Goal: Information Seeking & Learning: Check status

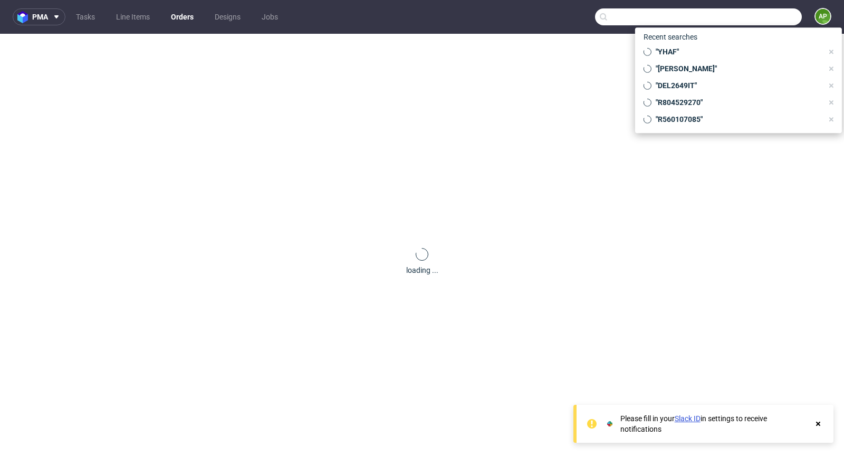
click at [766, 13] on input "text" at bounding box center [698, 16] width 207 height 17
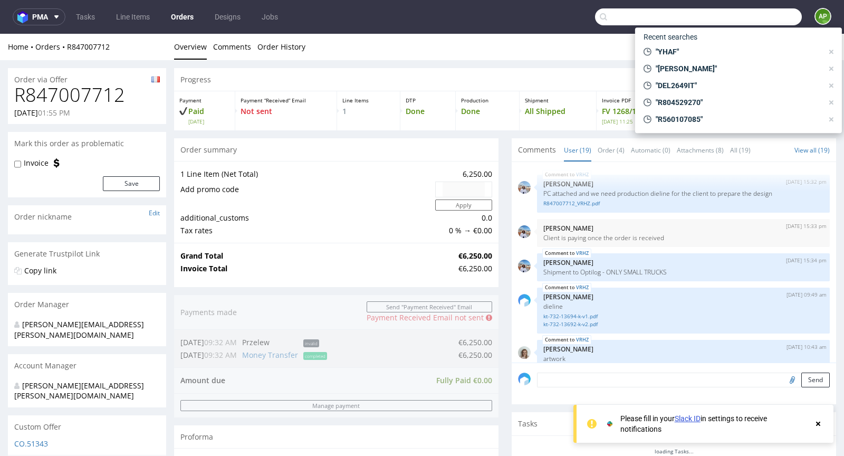
paste input "FZ1398G27D"
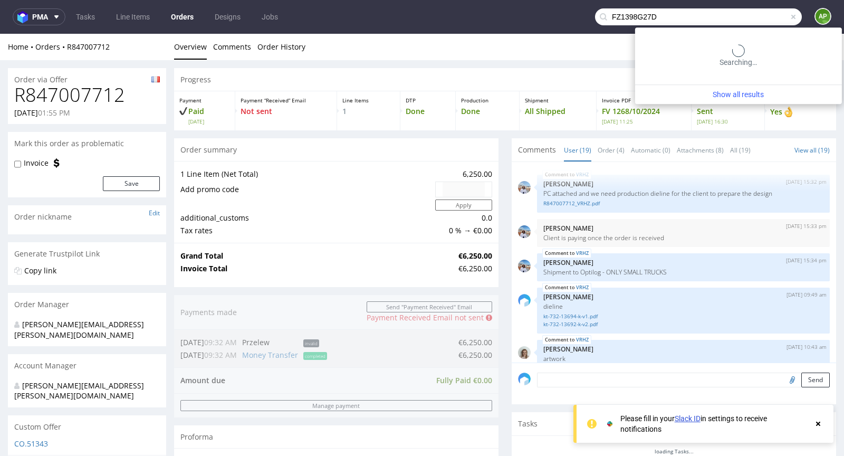
type input "FZ1398G27D"
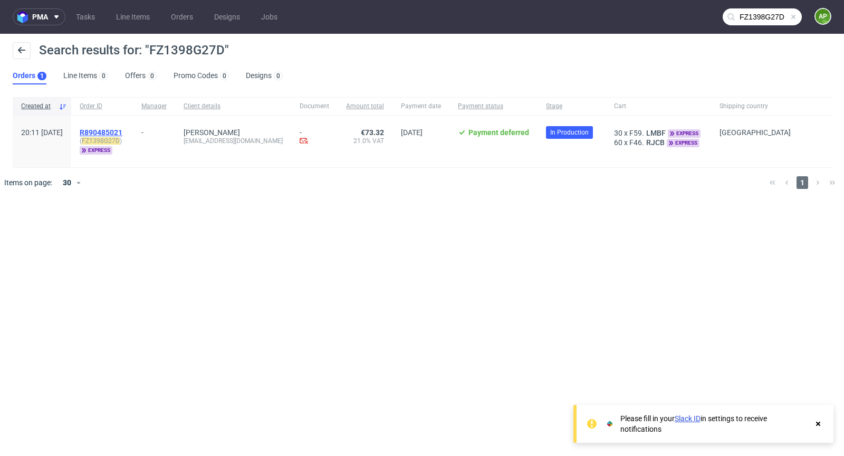
click at [122, 128] on span "R890485021" at bounding box center [101, 132] width 43 height 8
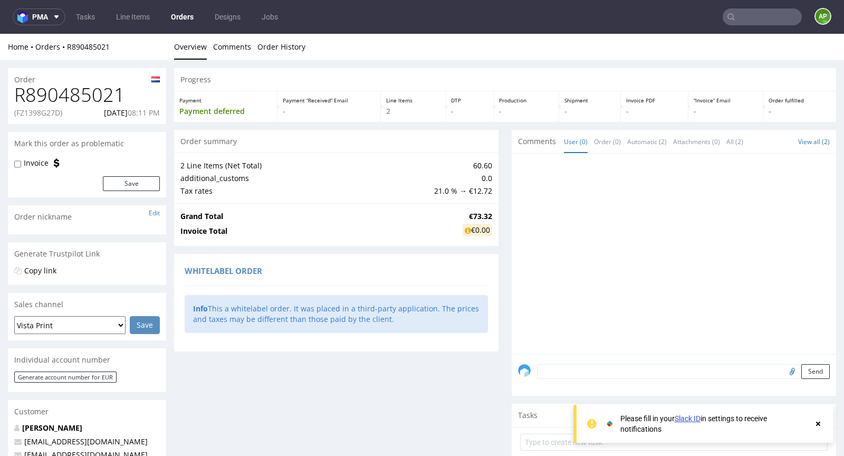
click at [70, 84] on h1 "R890485021" at bounding box center [87, 94] width 146 height 21
copy h1 "R890485021"
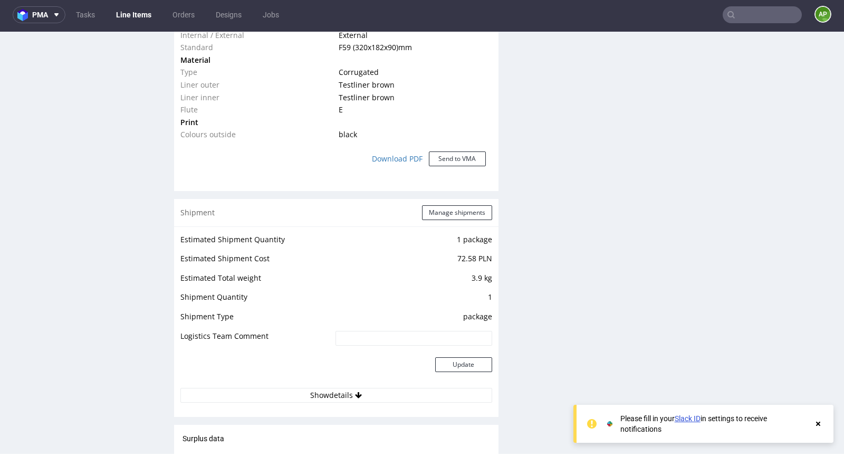
scroll to position [923, 0]
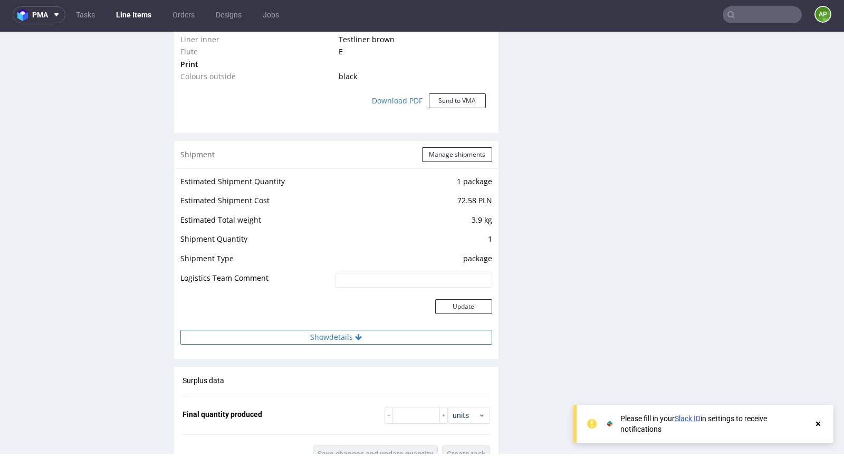
click at [330, 332] on button "Show details" at bounding box center [336, 337] width 312 height 15
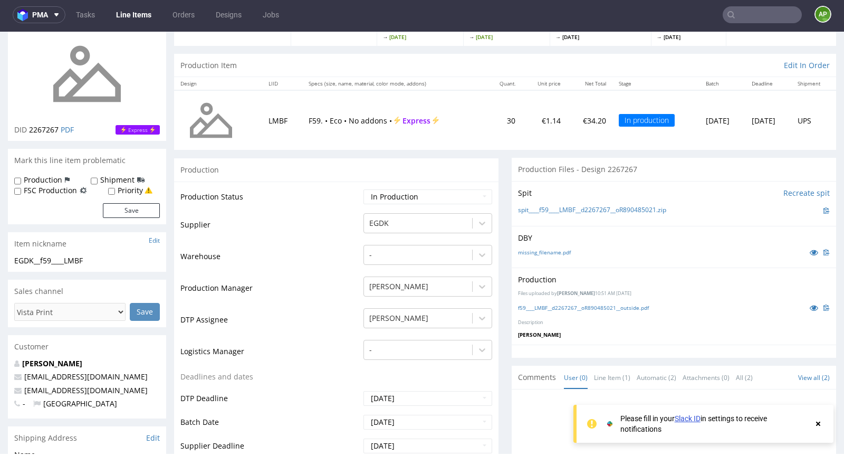
scroll to position [87, 0]
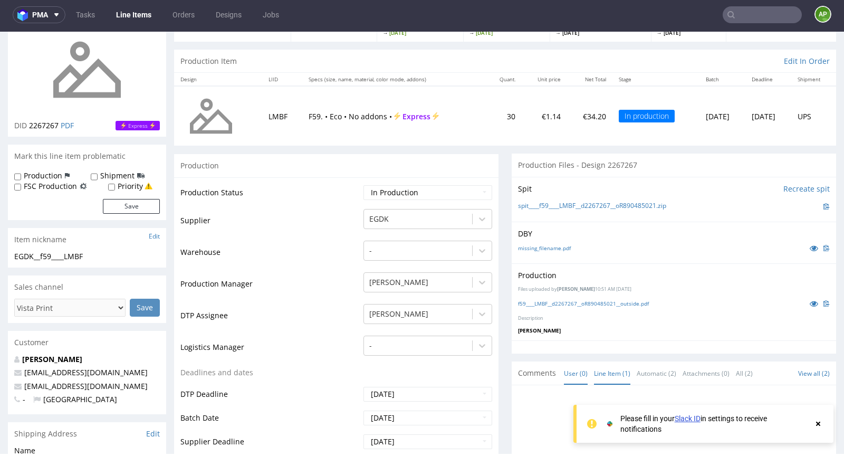
click at [612, 374] on link "Line Item (1)" at bounding box center [612, 373] width 36 height 23
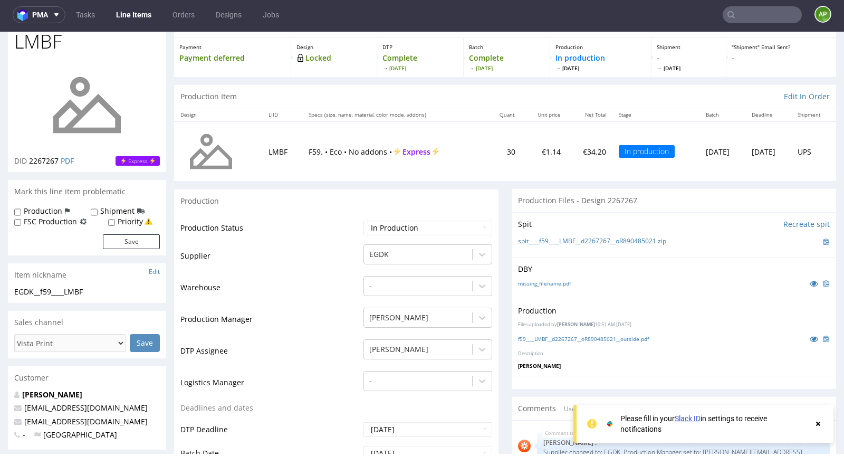
scroll to position [0, 0]
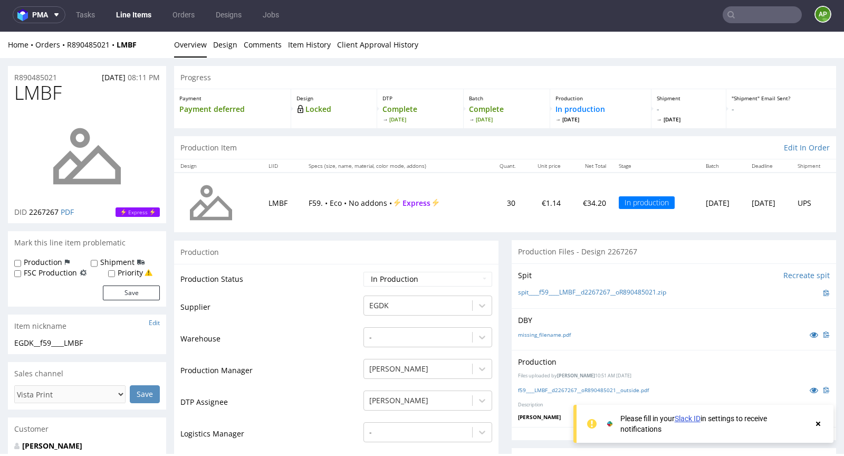
click at [747, 14] on input "text" at bounding box center [762, 14] width 79 height 17
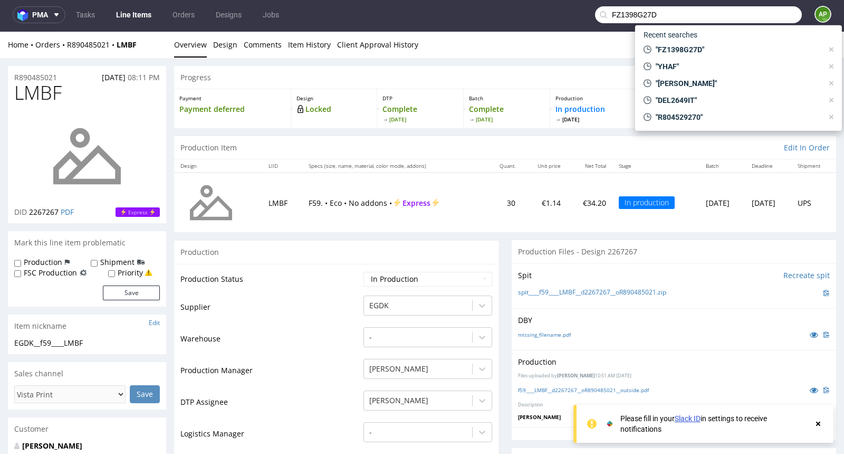
type input "FZ1398G27D"
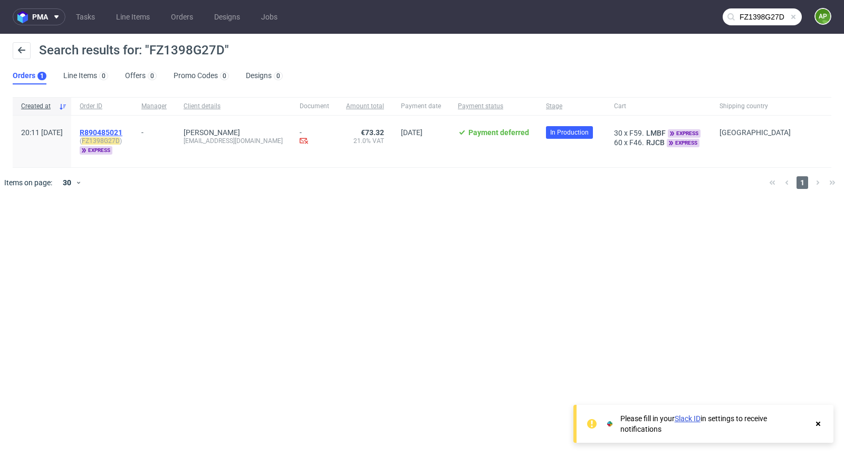
click at [122, 131] on span "R890485021" at bounding box center [101, 132] width 43 height 8
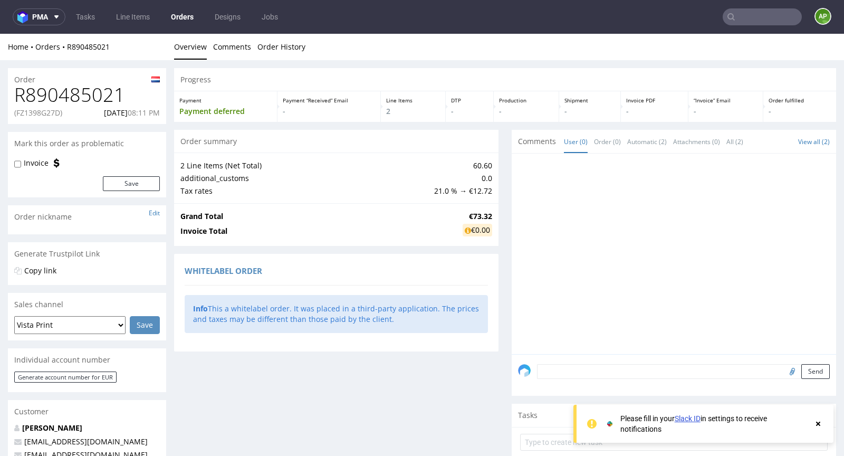
scroll to position [244, 0]
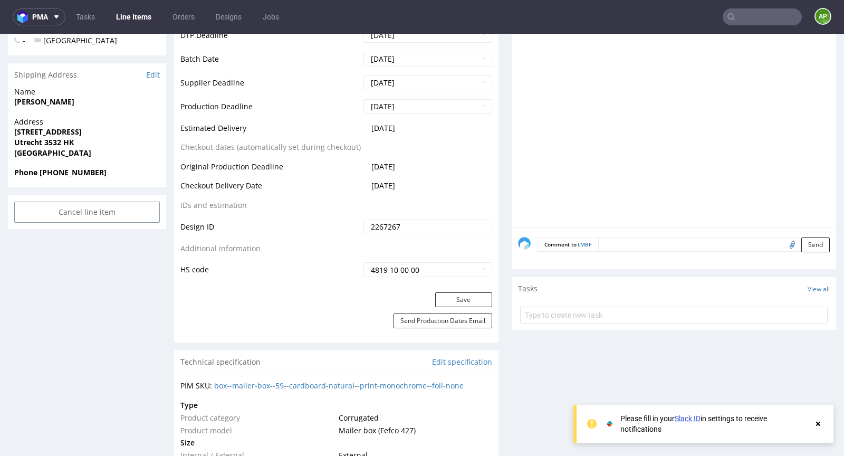
scroll to position [447, 0]
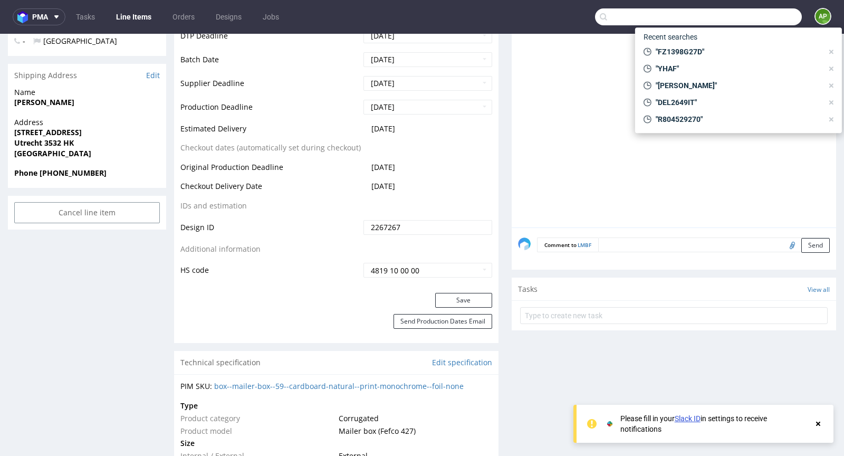
click at [747, 20] on input "text" at bounding box center [698, 16] width 207 height 17
paste input "F1590F667H"
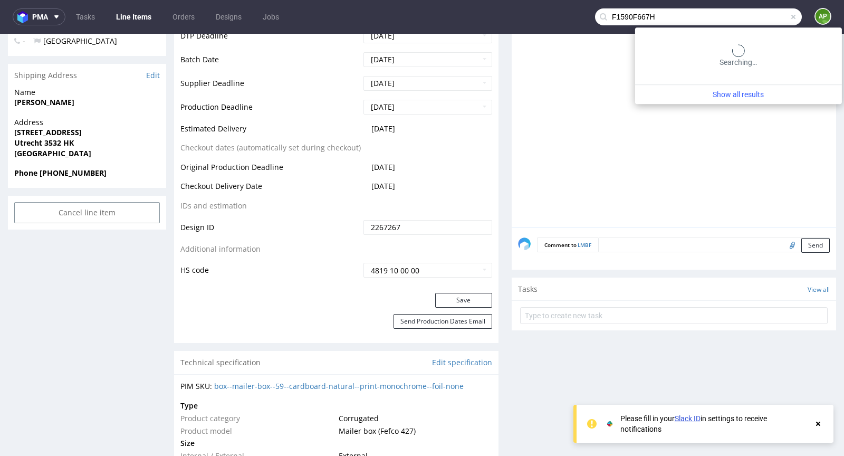
type input "F1590F667H"
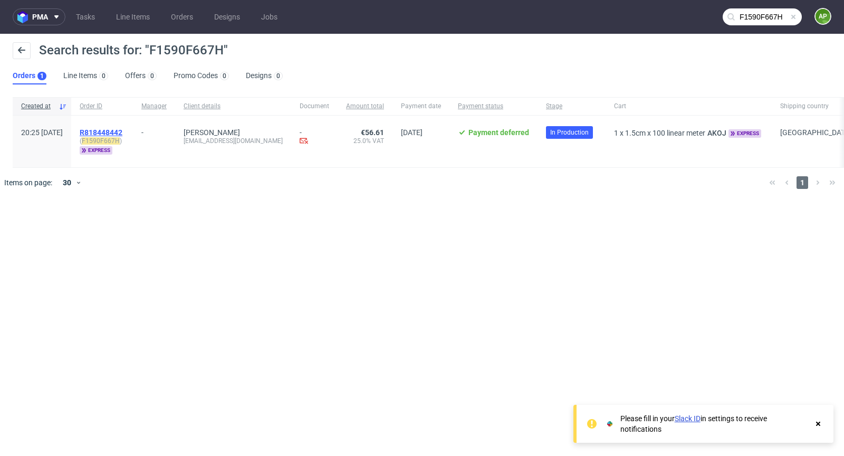
click at [122, 132] on span "R818448442" at bounding box center [101, 132] width 43 height 8
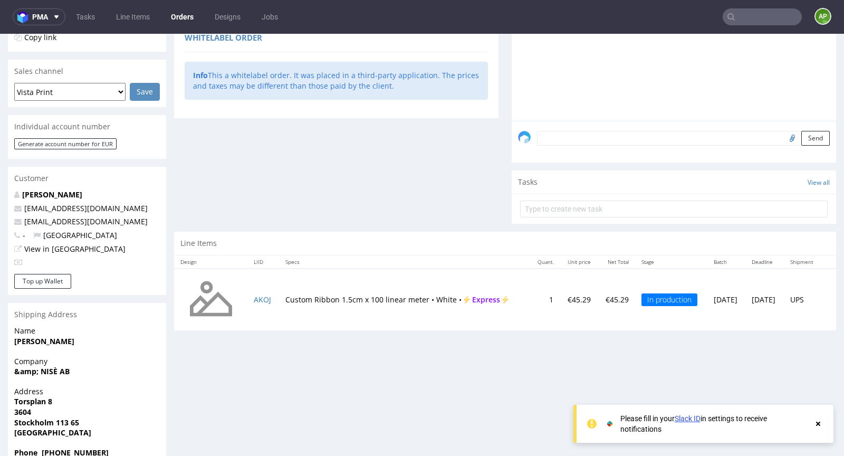
scroll to position [284, 0]
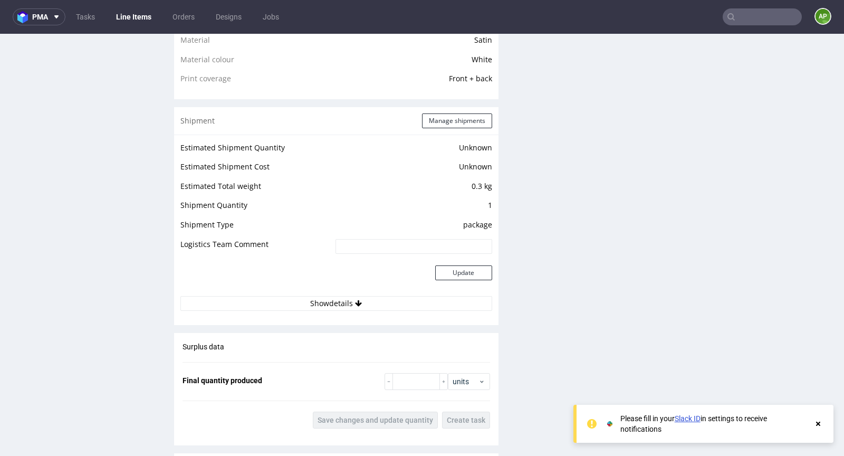
scroll to position [826, 0]
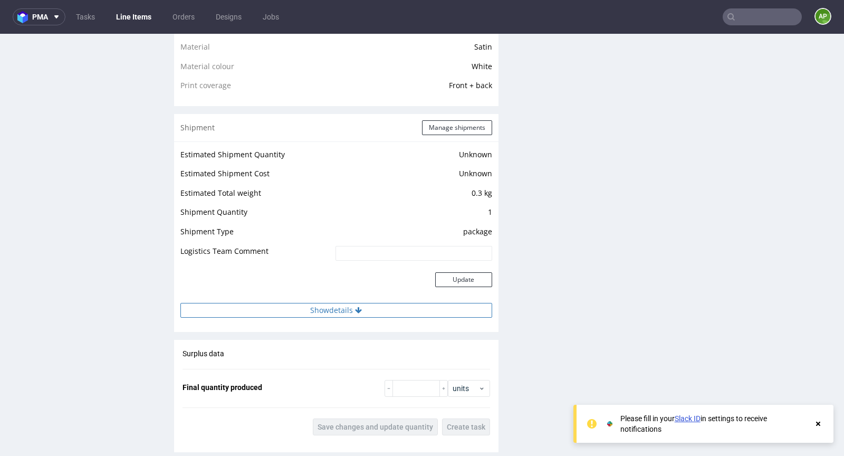
click at [342, 307] on button "Show details" at bounding box center [336, 310] width 312 height 15
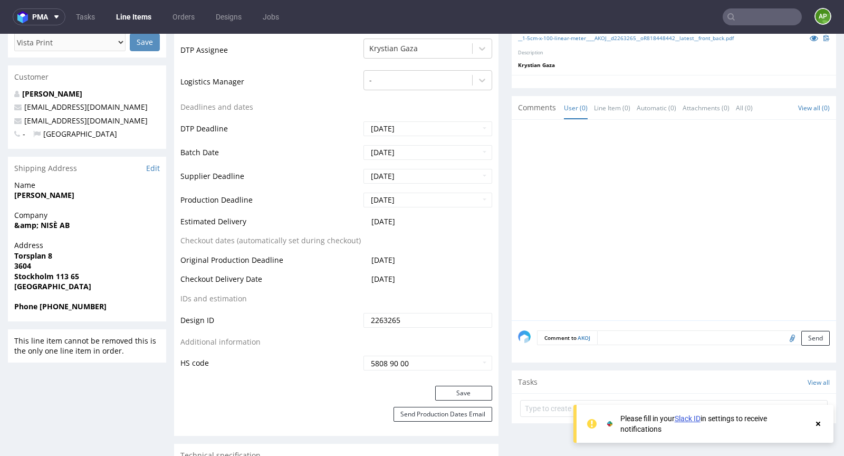
scroll to position [356, 0]
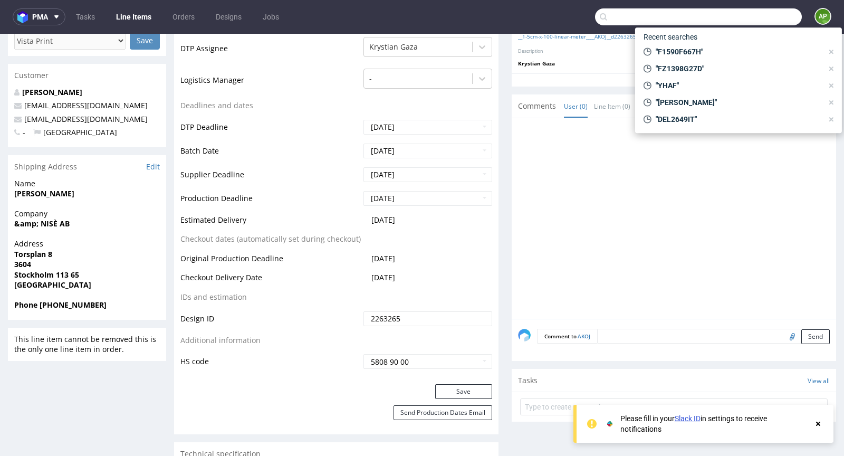
click at [749, 18] on input "text" at bounding box center [698, 16] width 207 height 17
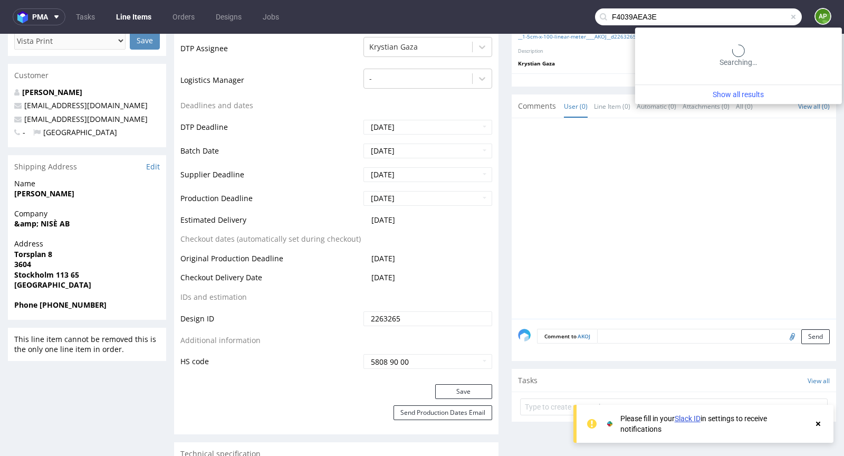
type input "F4039AEA3E"
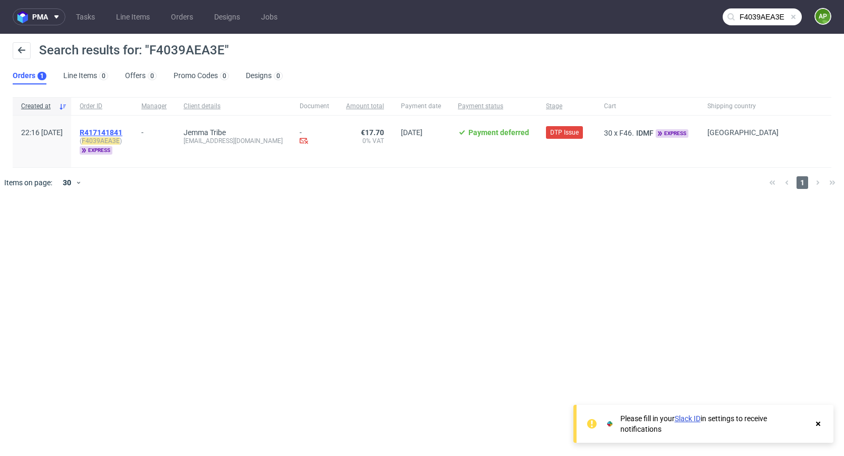
click at [122, 129] on span "R417141841" at bounding box center [101, 132] width 43 height 8
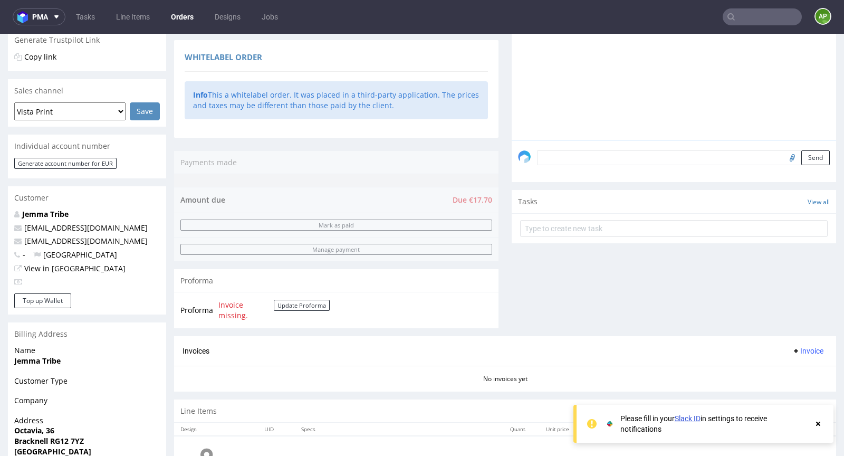
scroll to position [298, 0]
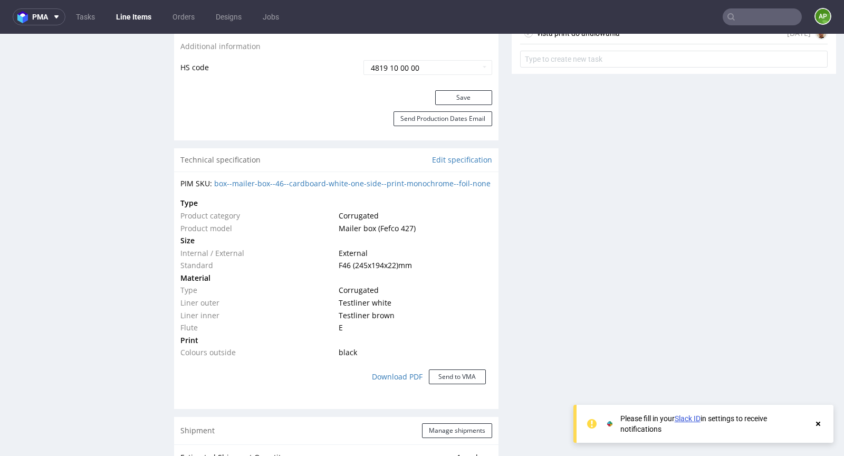
scroll to position [589, 0]
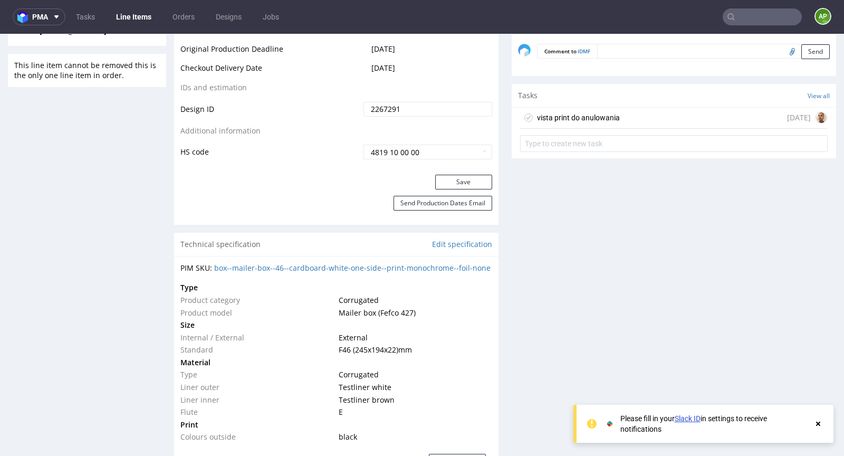
click at [635, 114] on div "vista print do anulowania 7 days ago" at bounding box center [674, 118] width 308 height 21
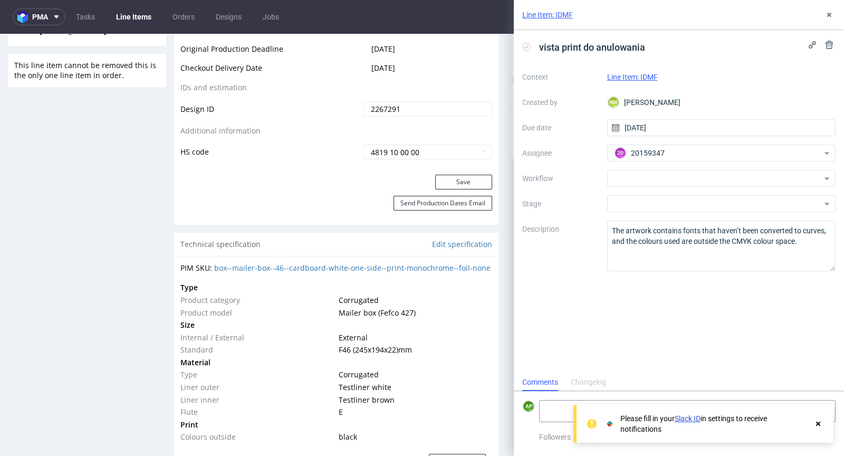
scroll to position [8, 0]
click at [830, 12] on icon at bounding box center [829, 15] width 8 height 8
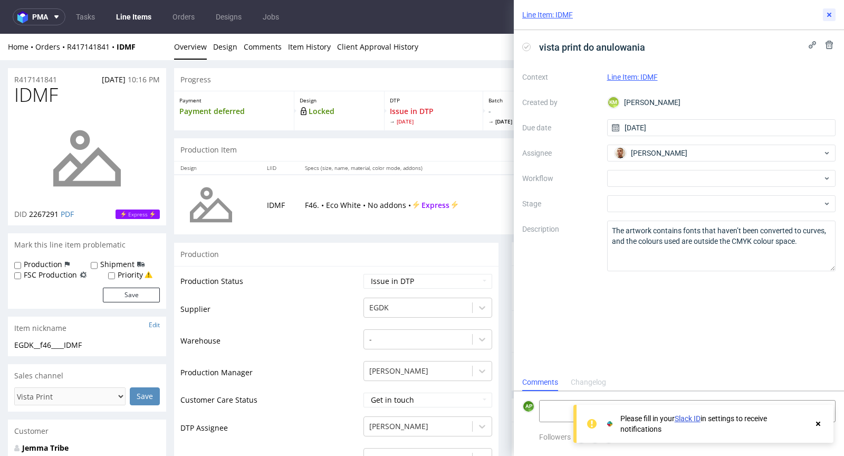
scroll to position [8, 0]
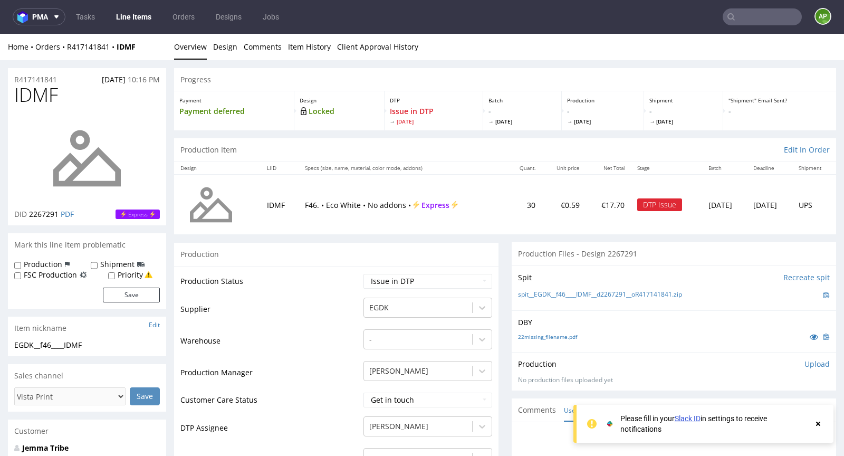
click at [93, 42] on div "Home Orders R417141841 IDMF" at bounding box center [87, 47] width 158 height 11
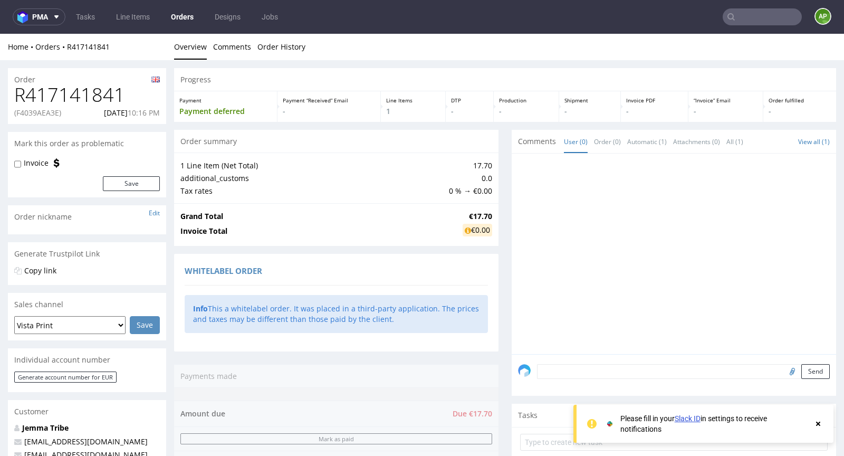
scroll to position [388, 0]
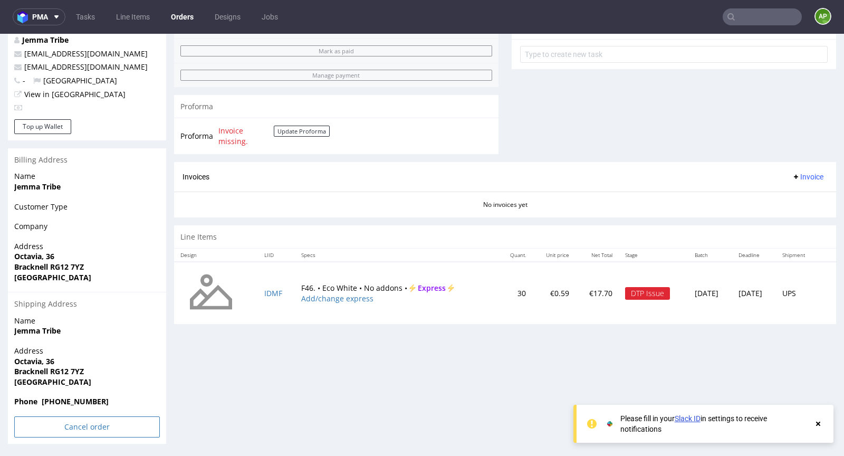
click at [72, 428] on input "Cancel order" at bounding box center [87, 426] width 146 height 21
click at [73, 398] on link "Yes" at bounding box center [71, 399] width 30 height 16
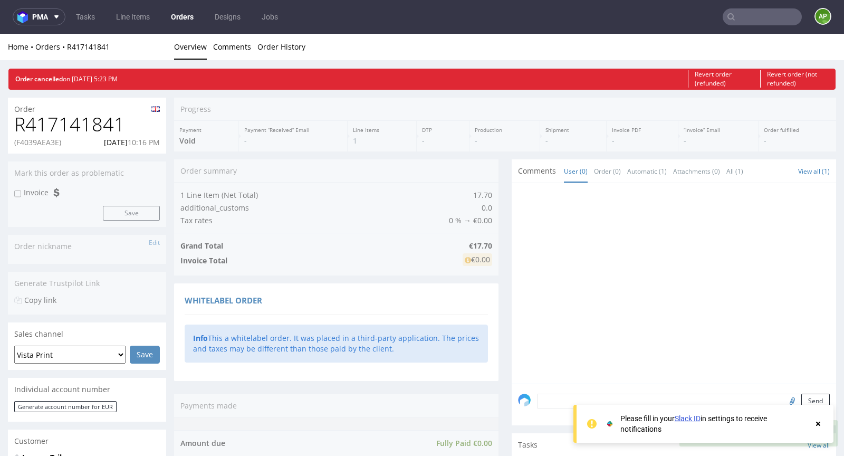
scroll to position [0, 0]
click at [47, 143] on p "(F4039AEA3E)" at bounding box center [37, 142] width 47 height 11
copy p "F4039AEA3E"
click at [766, 19] on input "text" at bounding box center [762, 16] width 79 height 17
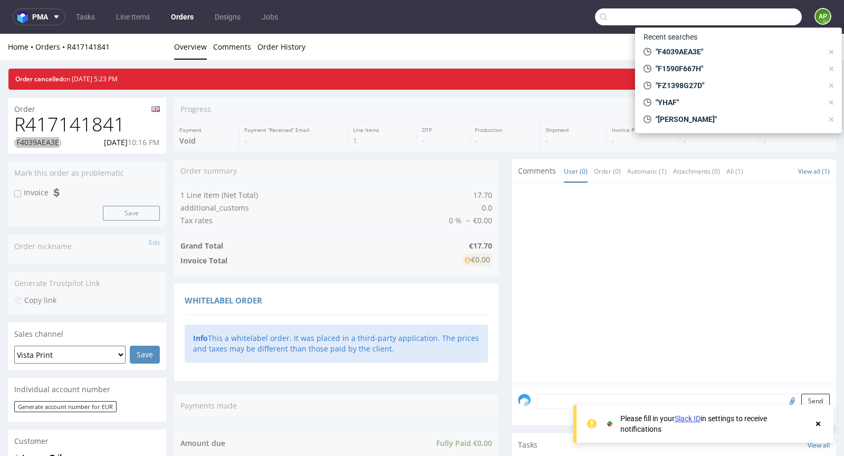
paste input "FEE0D80EEB"
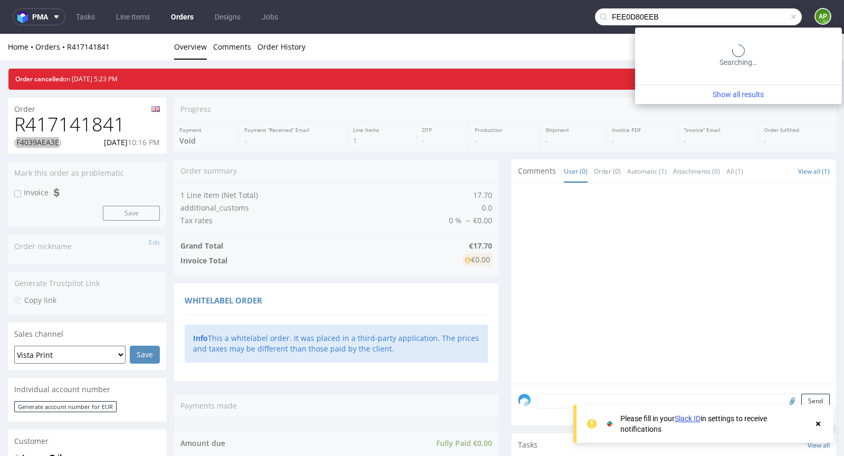
type input "FEE0D80EEB"
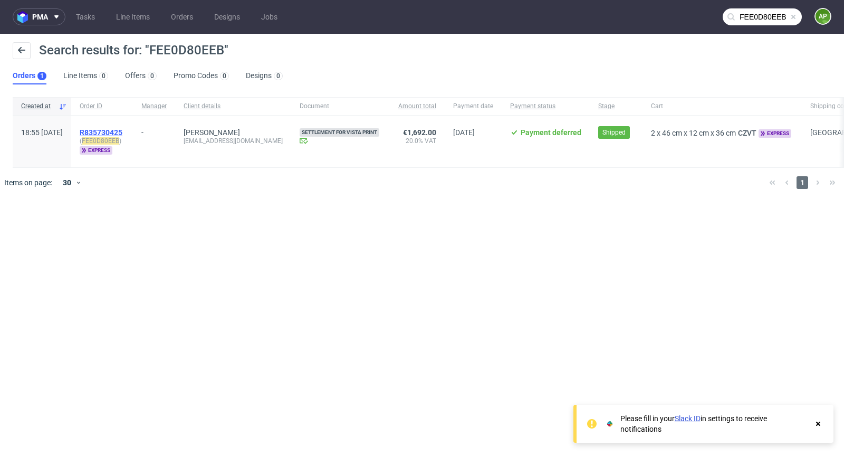
click at [122, 131] on span "R835730425" at bounding box center [101, 132] width 43 height 8
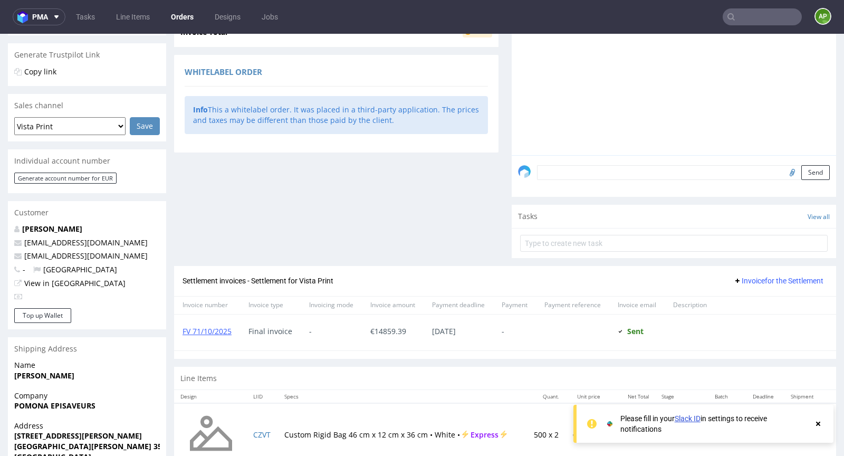
scroll to position [274, 0]
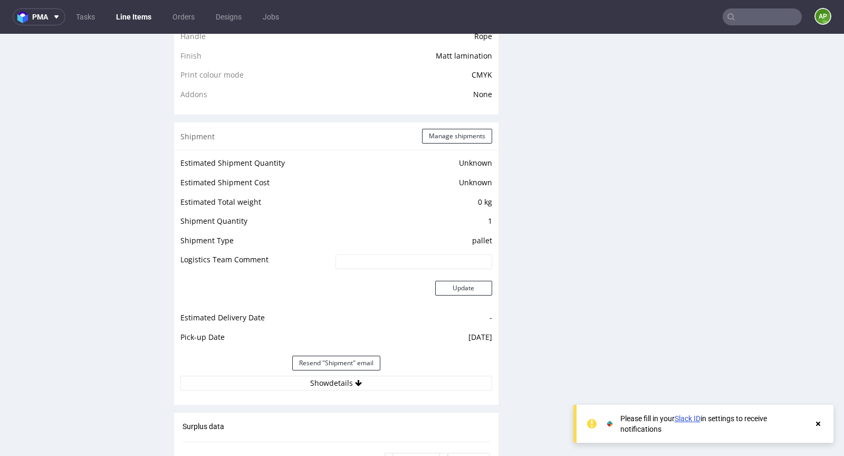
scroll to position [953, 0]
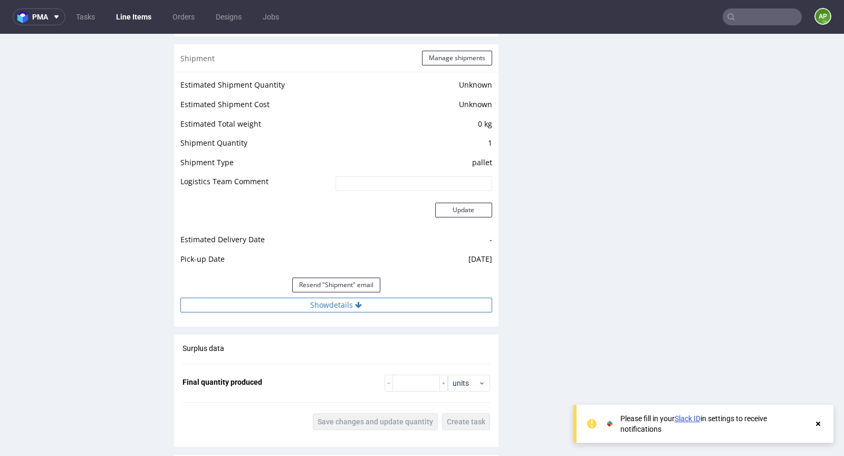
click at [317, 302] on button "Show details" at bounding box center [336, 305] width 312 height 15
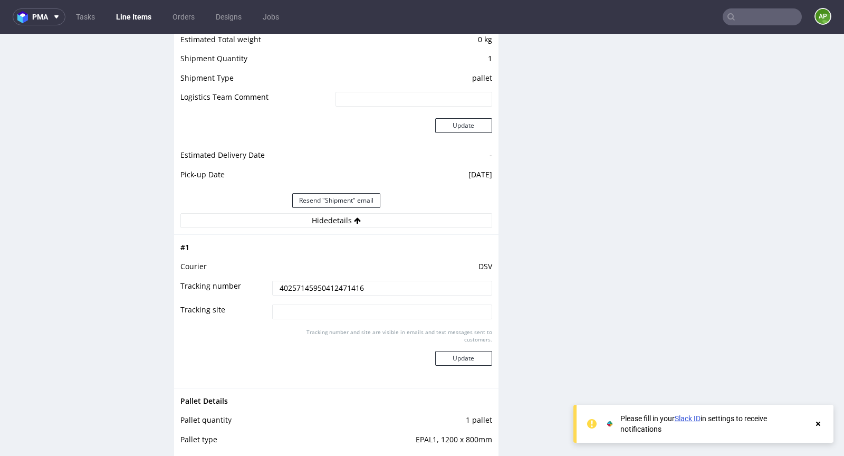
scroll to position [1048, 0]
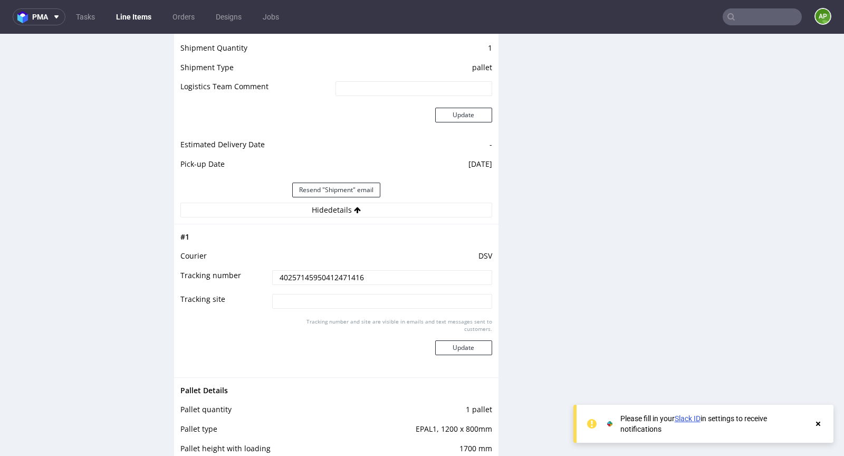
click at [318, 277] on input "40257145950412471416" at bounding box center [382, 277] width 220 height 15
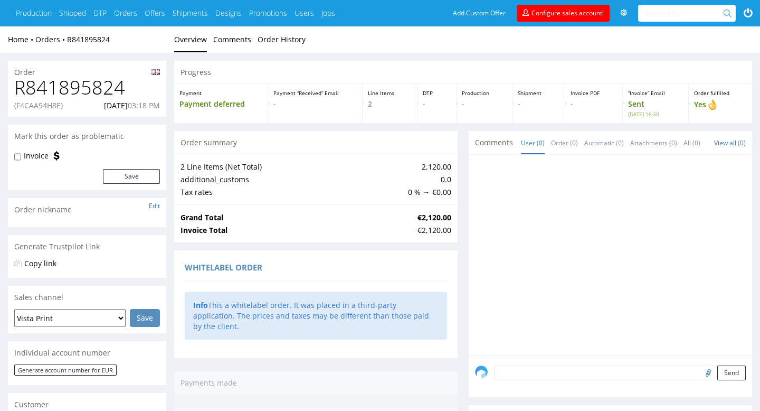
click at [39, 101] on p "(F4CAA94H8E)" at bounding box center [38, 105] width 49 height 11
copy p "F4CAA94H8E"
click at [54, 108] on p "(FG8A49GCHE)" at bounding box center [39, 105] width 50 height 11
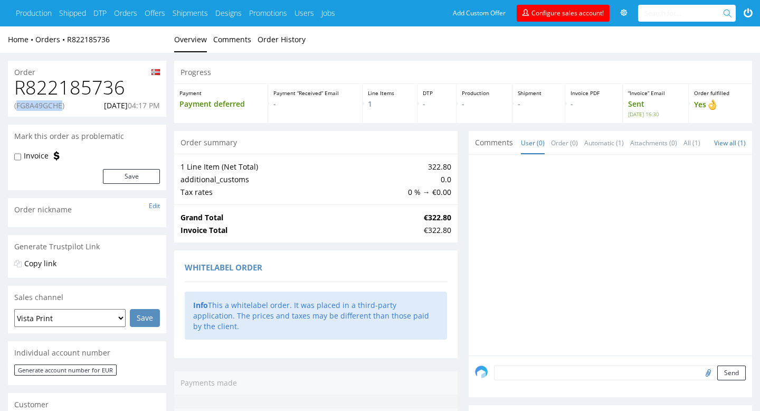
click at [54, 108] on p "(FG8A49GCHE)" at bounding box center [39, 105] width 50 height 11
copy p "FG8A49GCHE"
click at [36, 103] on p "(F4CAA94H8E)" at bounding box center [38, 105] width 49 height 11
copy p "F4CAA94H8E"
